Goal: Information Seeking & Learning: Learn about a topic

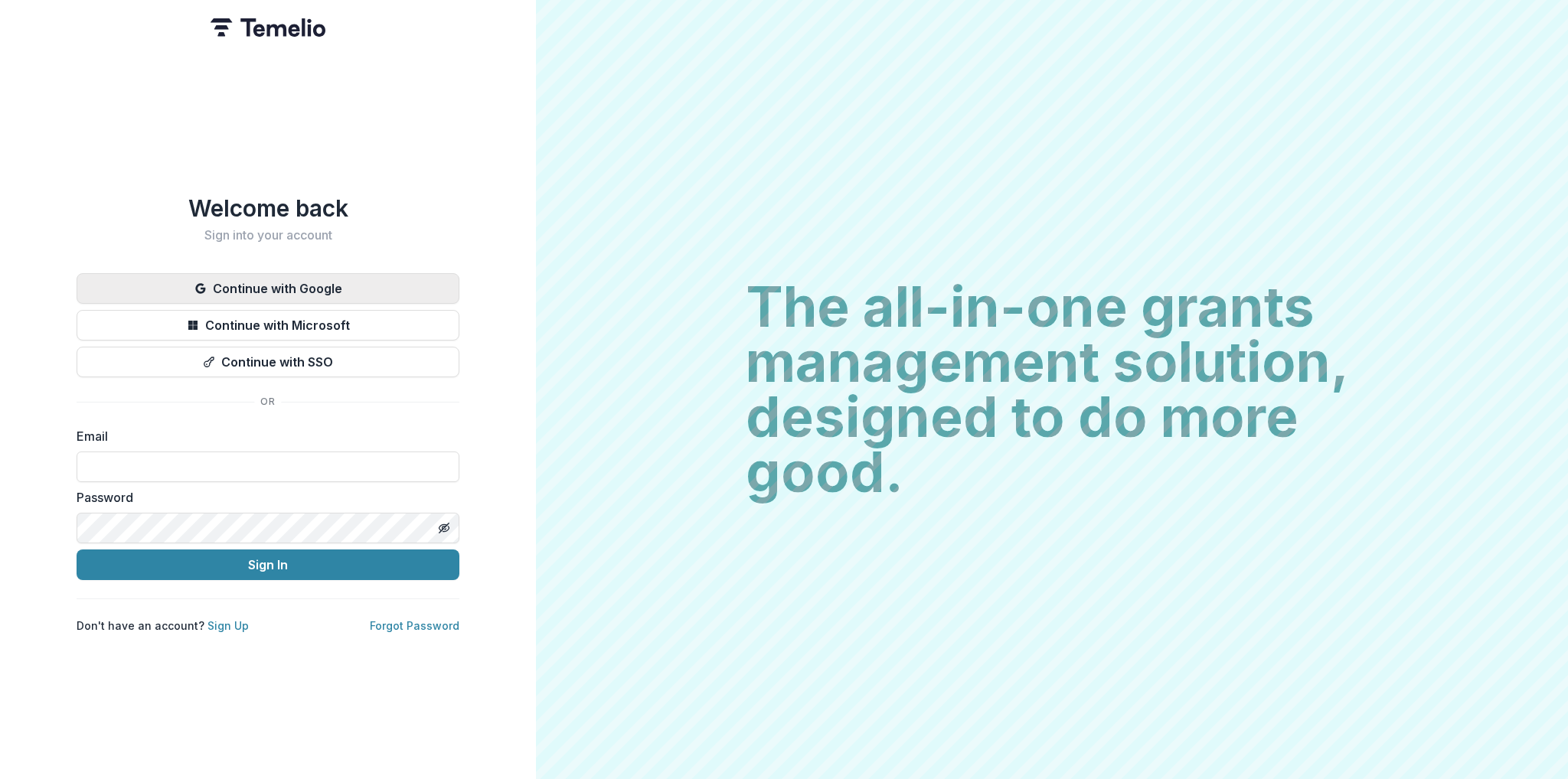
click at [362, 282] on button "Continue with Google" at bounding box center [268, 289] width 383 height 31
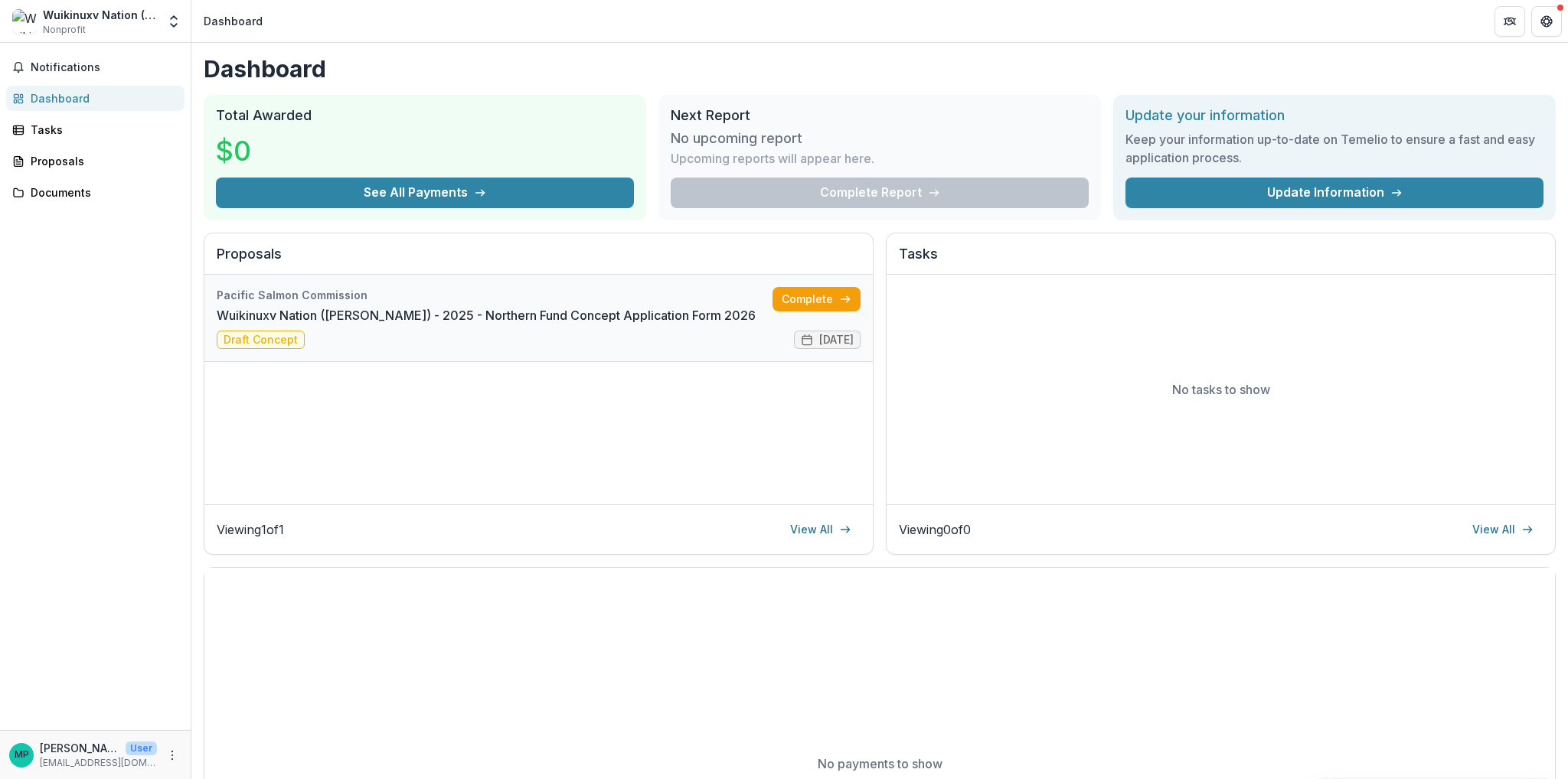
click at [416, 325] on link "Wuikinuxv Nation (Percy Walkus Hatchery) - 2025 - Northern Fund Concept Applica…" at bounding box center [486, 315] width 539 height 19
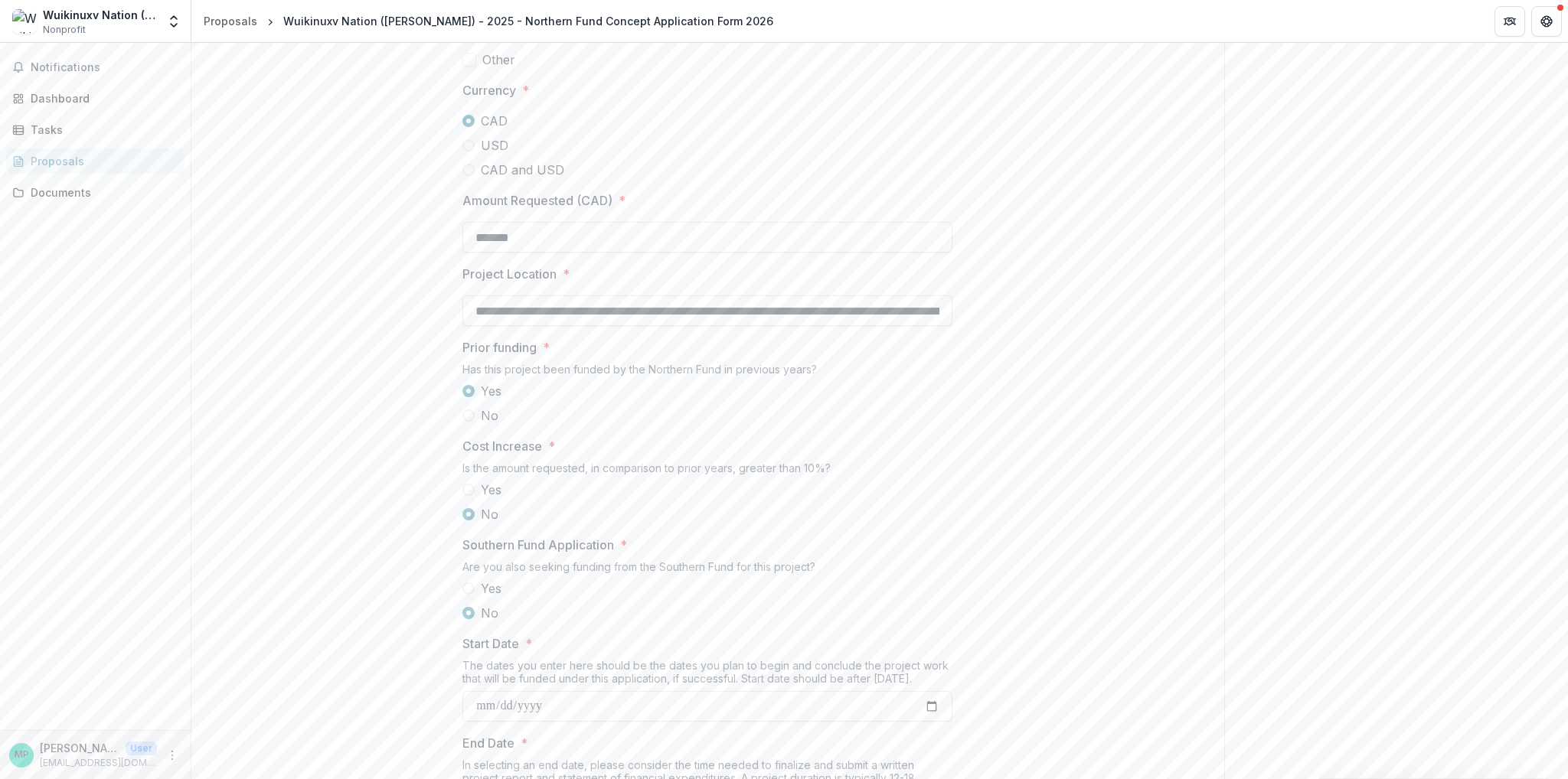
scroll to position [1538, 0]
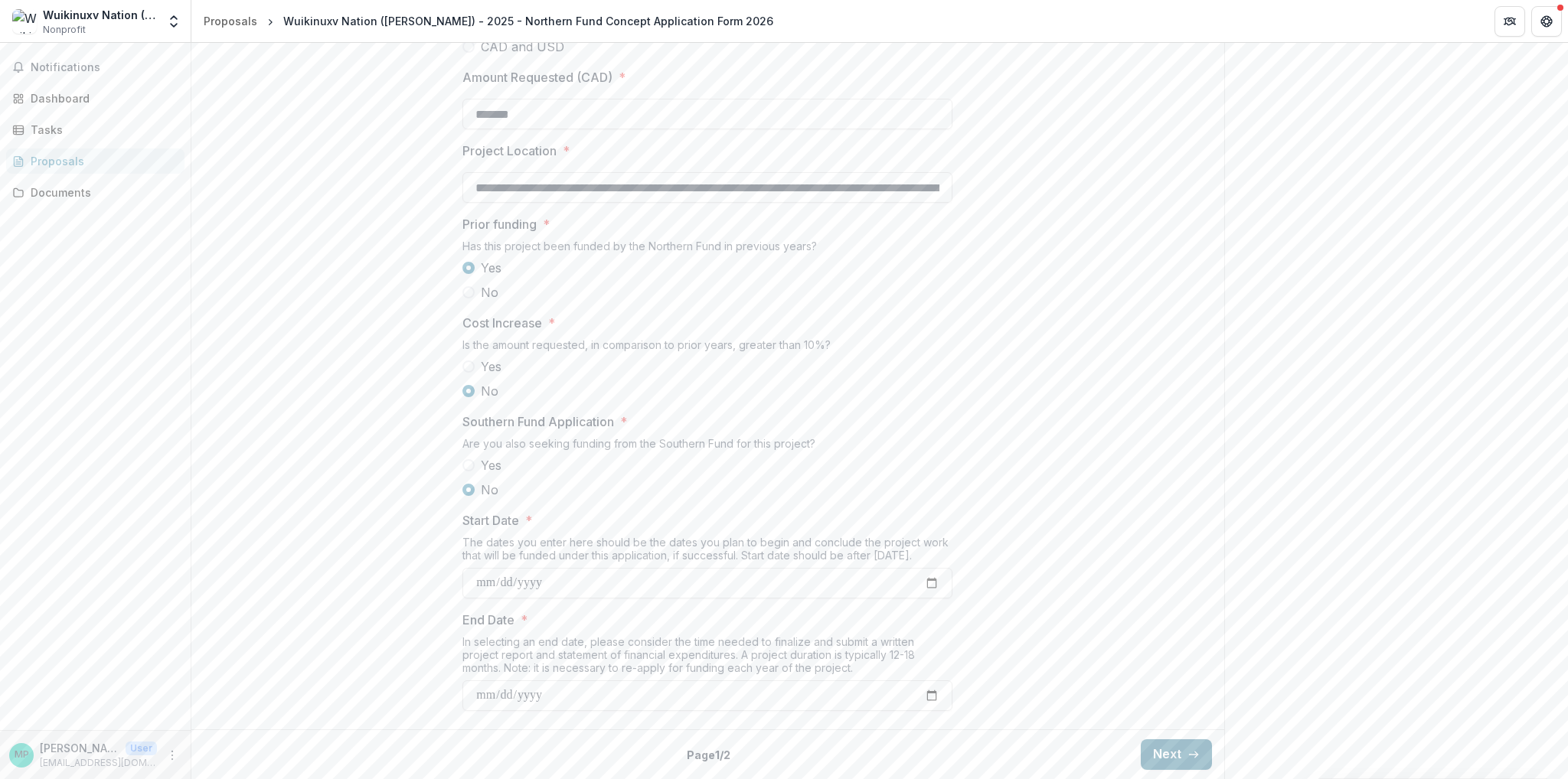
click at [1149, 752] on button "Next" at bounding box center [1177, 755] width 71 height 31
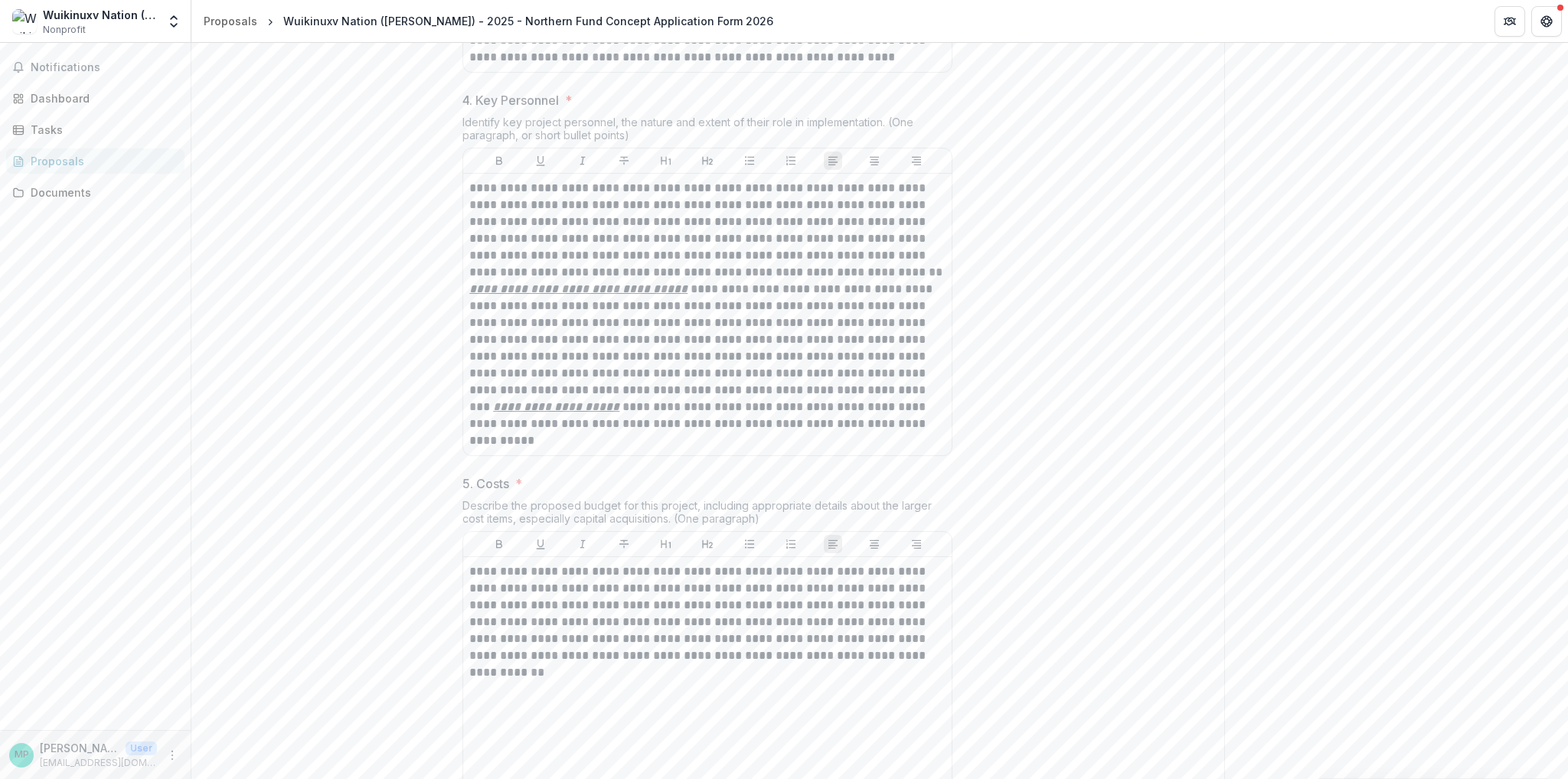
scroll to position [2074, 0]
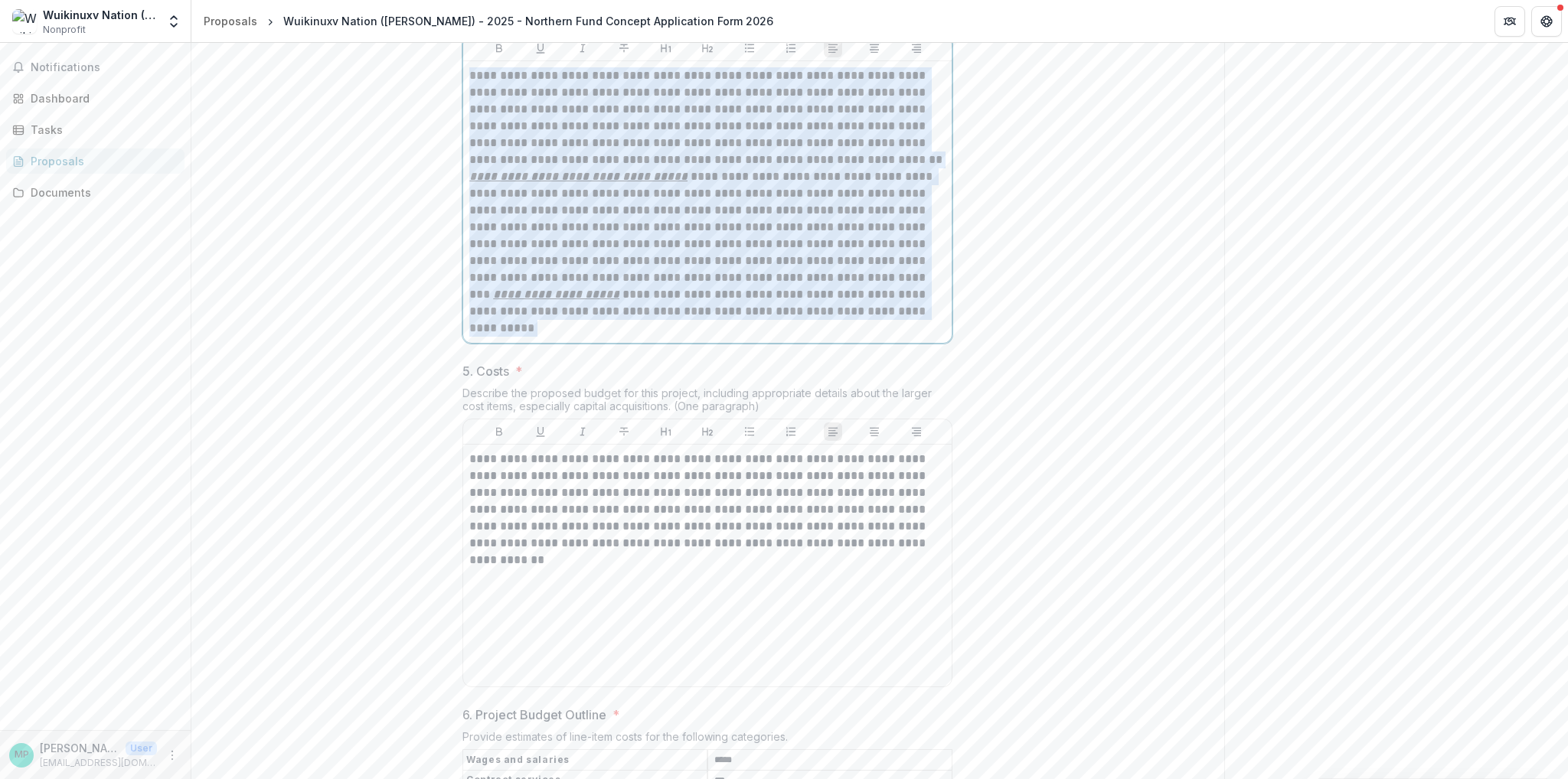
drag, startPoint x: 922, startPoint y: 423, endPoint x: 457, endPoint y: 178, distance: 525.6
copy p
